Goal: Check status: Check status

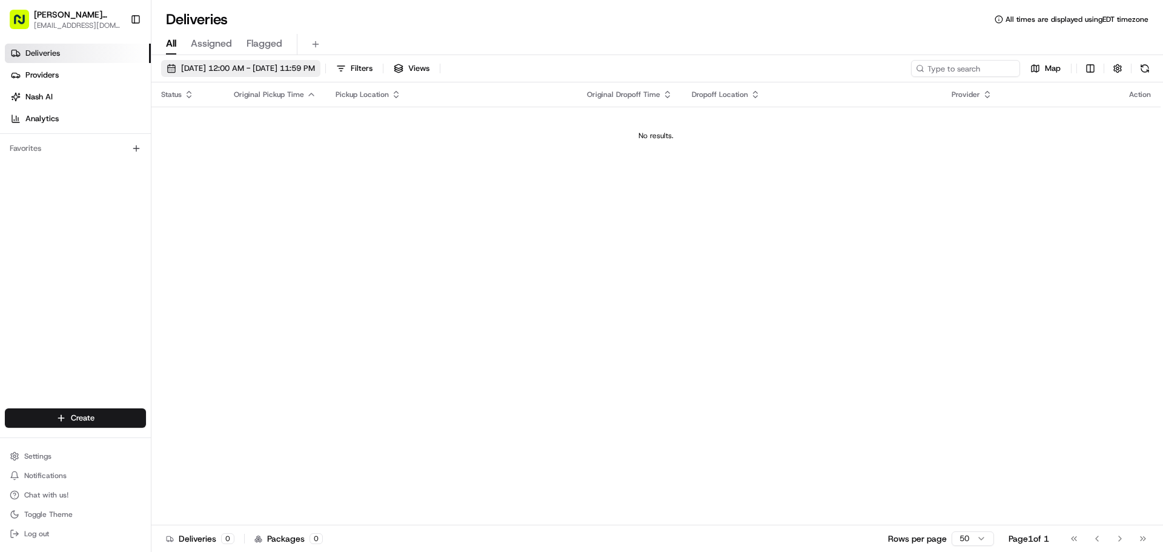
click at [315, 67] on span "[DATE] 12:00 AM - [DATE] 11:59 PM" at bounding box center [248, 68] width 134 height 11
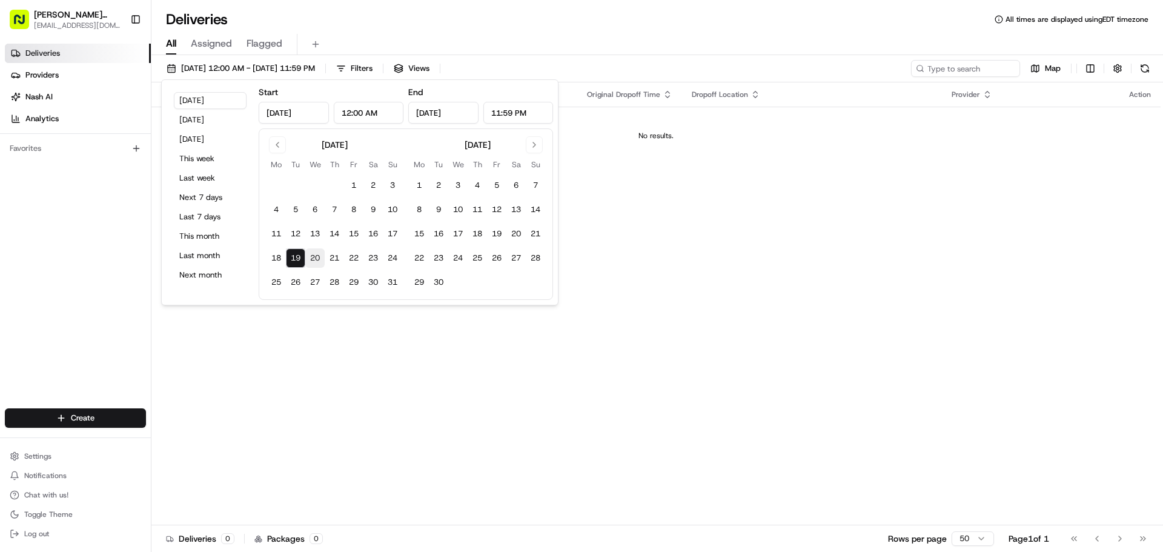
click at [315, 253] on button "20" at bounding box center [314, 257] width 19 height 19
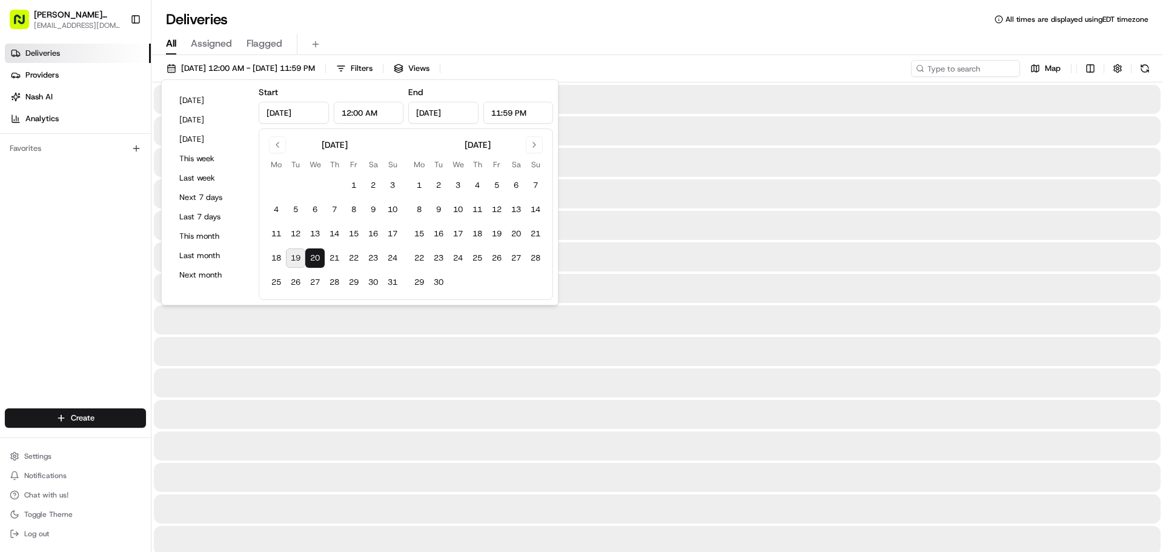
type input "[DATE]"
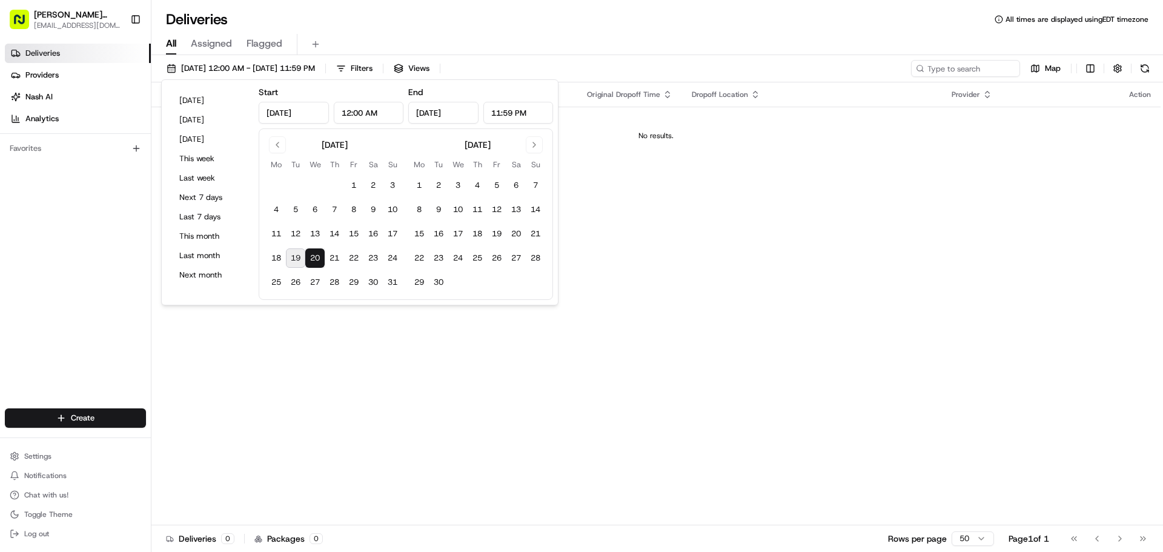
click at [767, 238] on div "Status Original Pickup Time Pickup Location Original Dropoff Time Dropoff Locat…" at bounding box center [655, 303] width 1009 height 443
